Goal: Information Seeking & Learning: Learn about a topic

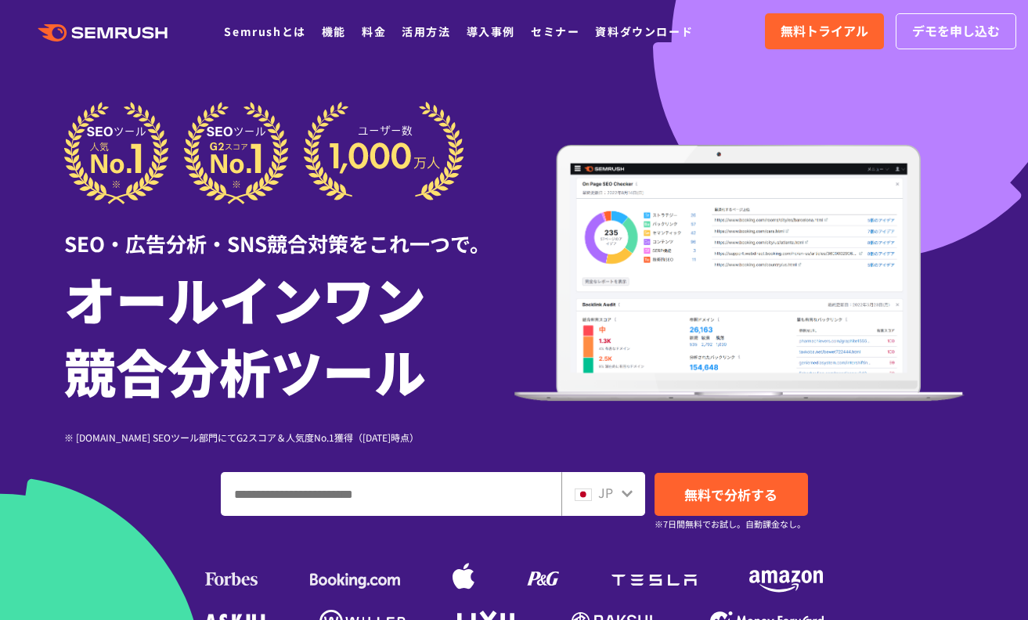
click at [371, 502] on input "ドメイン、キーワードまたはURLを入力してください" at bounding box center [391, 494] width 339 height 42
paste input "**********"
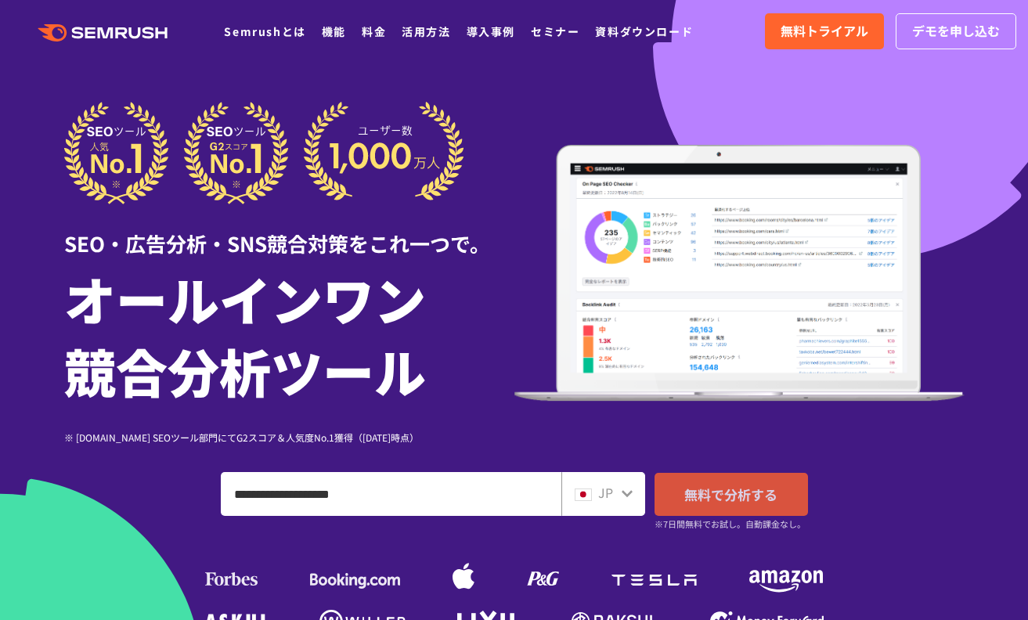
type input "**********"
click at [717, 487] on span "無料で分析する" at bounding box center [730, 495] width 93 height 20
